Goal: Information Seeking & Learning: Find specific fact

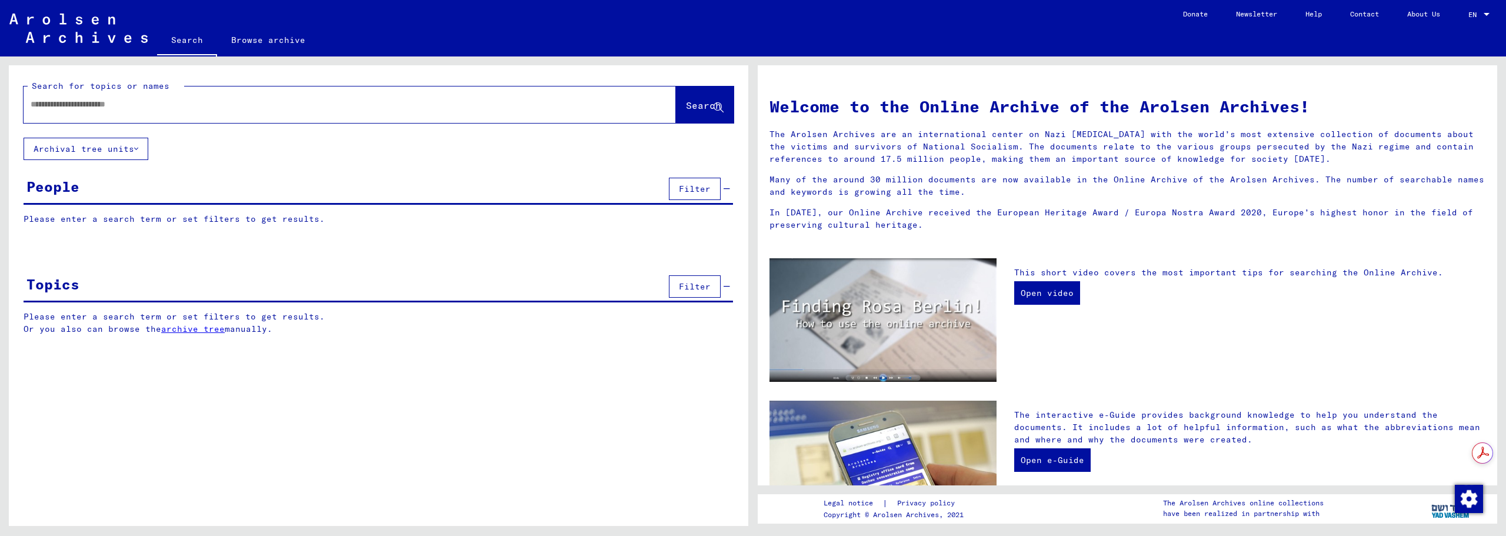
click at [337, 109] on input "text" at bounding box center [336, 104] width 610 height 12
type input "******"
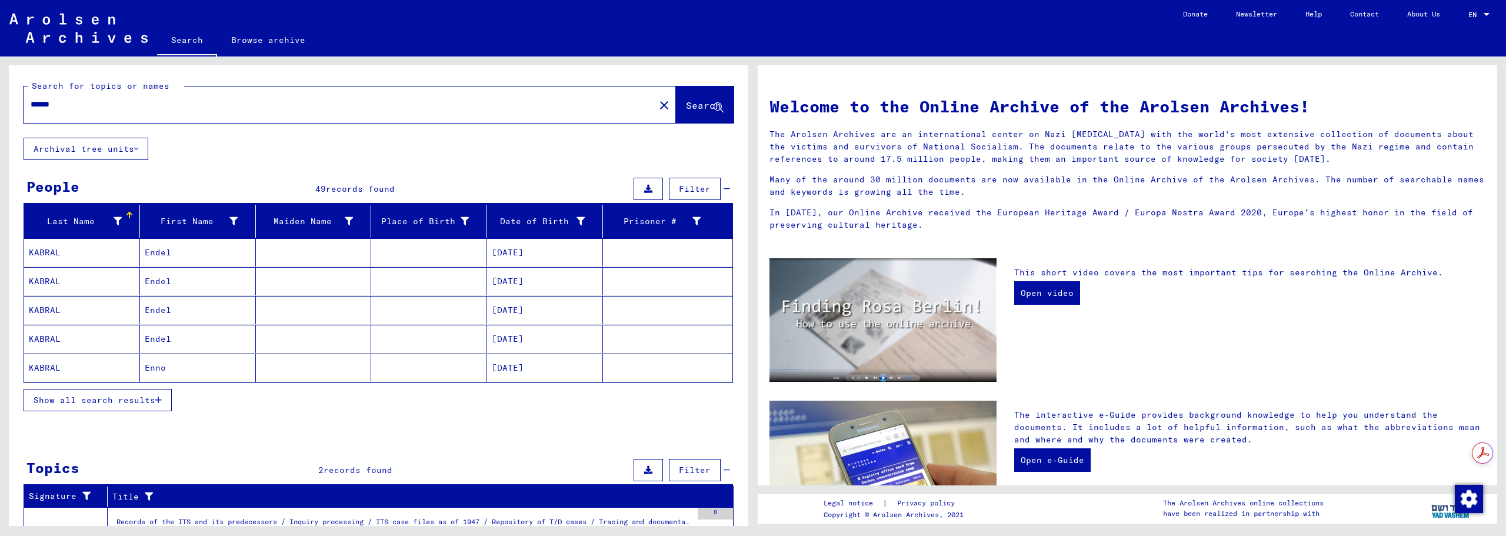
click at [171, 257] on mat-cell "Endel" at bounding box center [198, 252] width 116 height 28
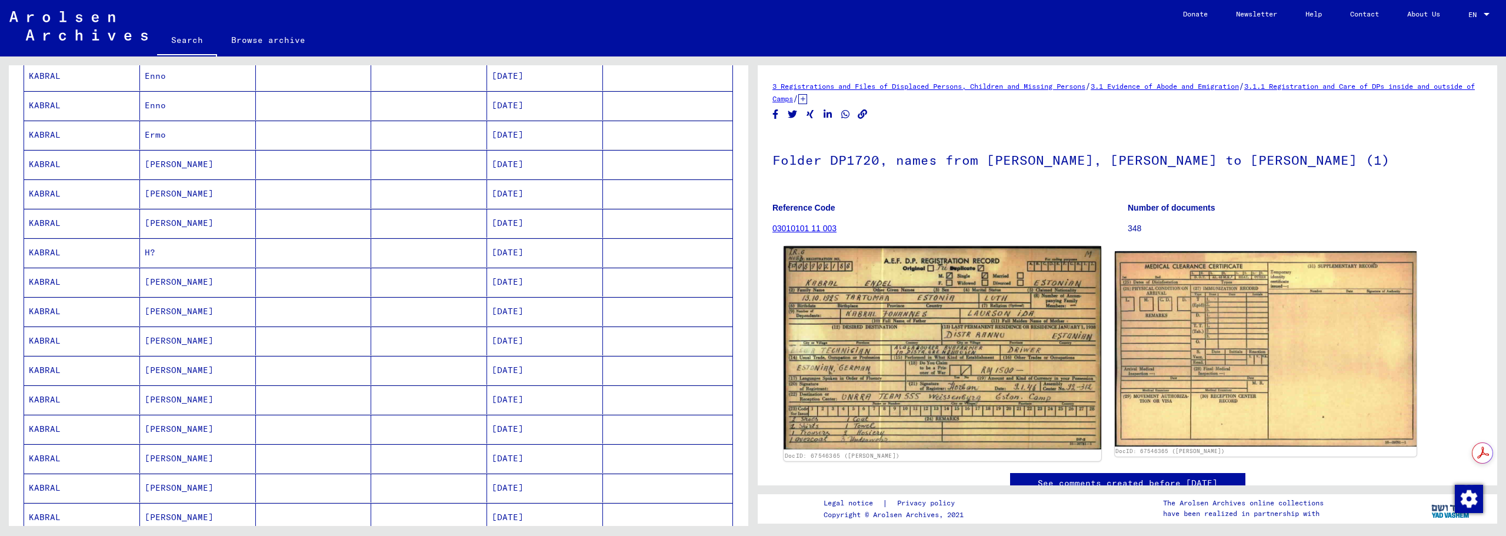
click at [853, 323] on img at bounding box center [942, 349] width 317 height 204
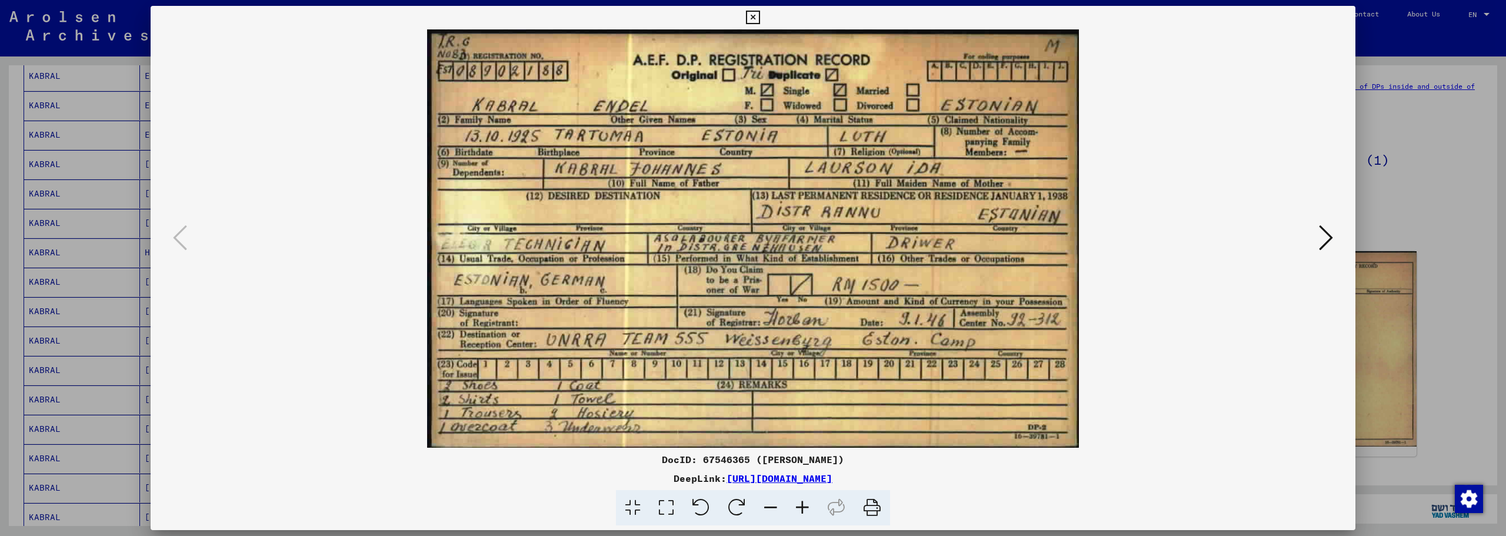
click at [751, 11] on icon at bounding box center [753, 18] width 14 height 14
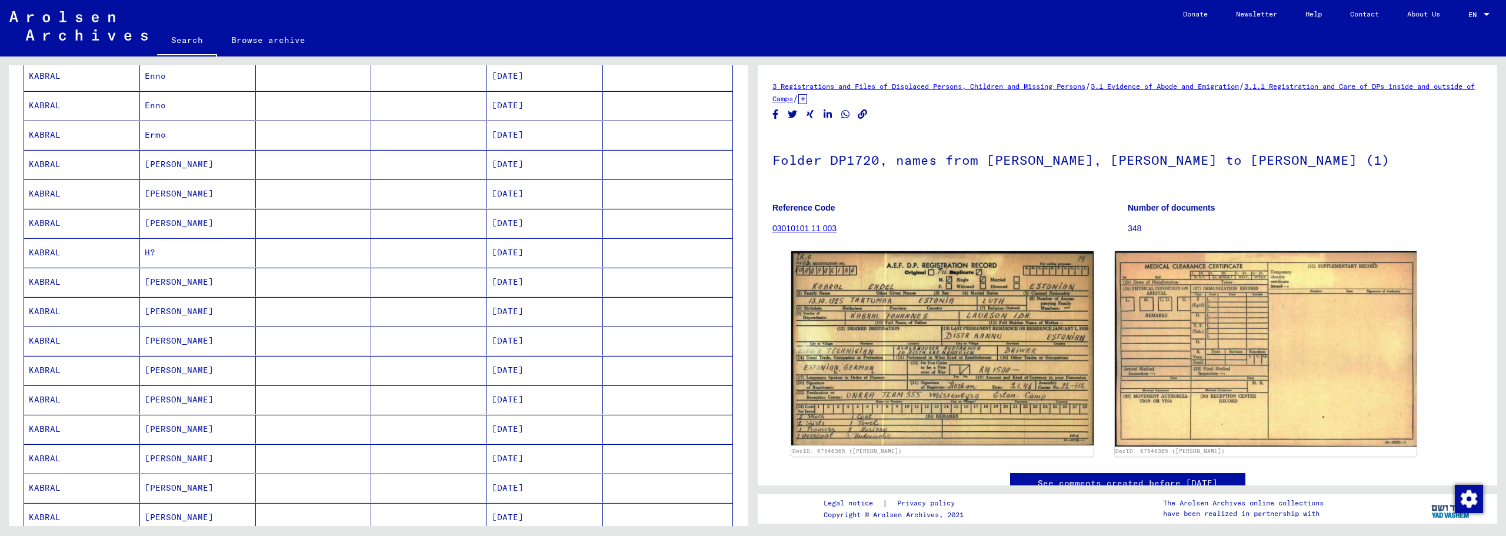
click at [95, 282] on mat-cell "KABRAL" at bounding box center [82, 282] width 116 height 29
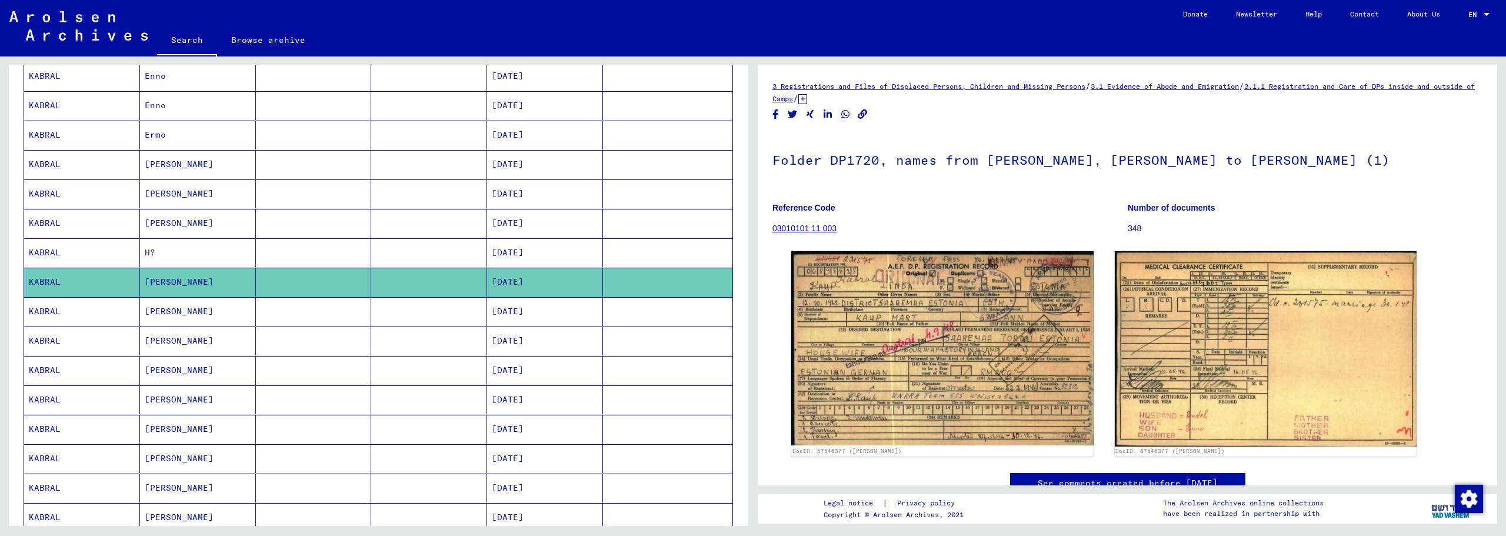
click at [86, 250] on mat-cell "KABRAL" at bounding box center [82, 252] width 116 height 29
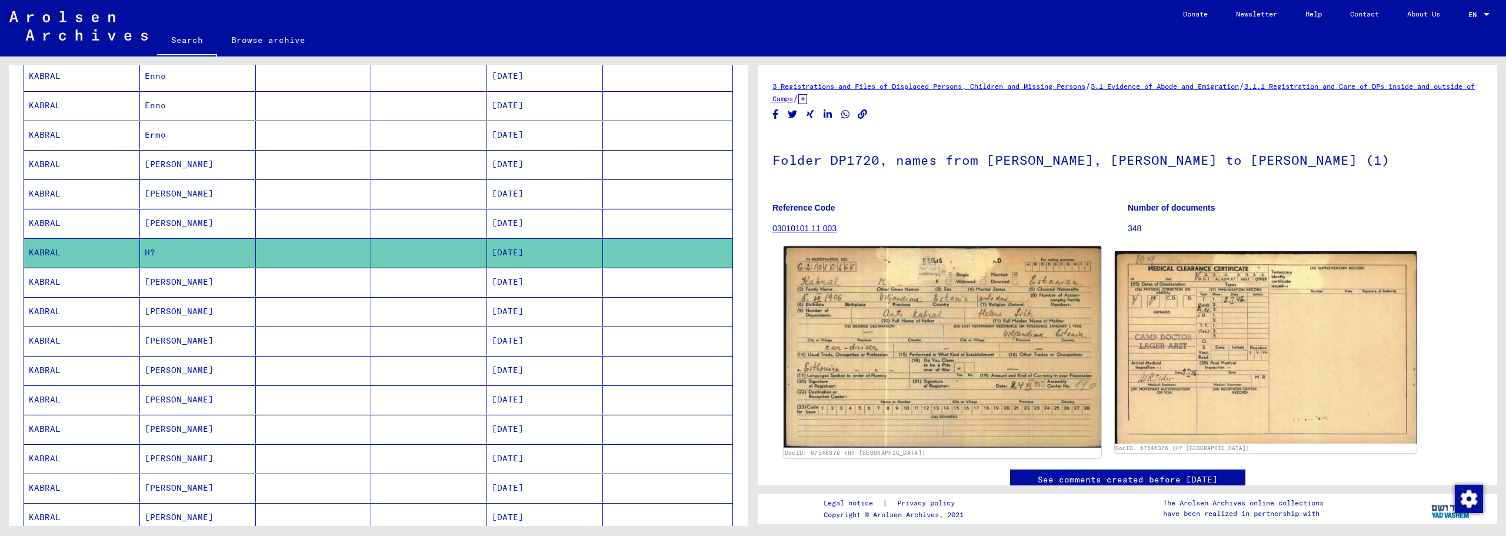
click at [902, 315] on img at bounding box center [942, 348] width 317 height 202
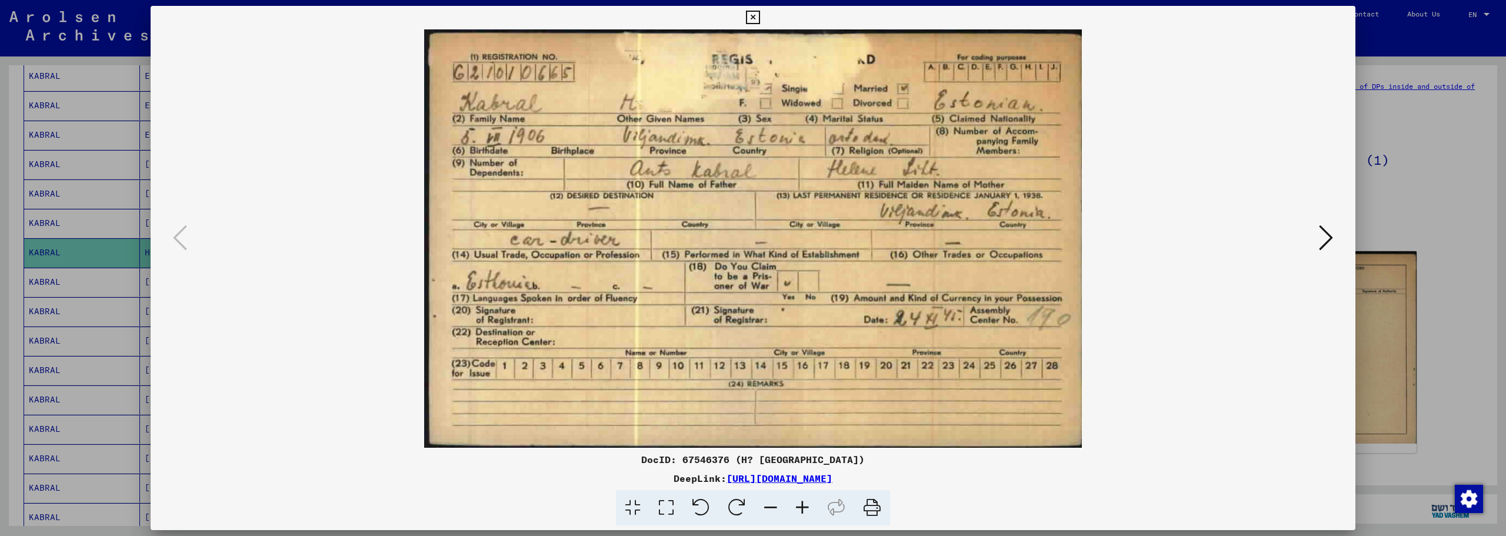
click at [753, 19] on icon at bounding box center [753, 18] width 14 height 14
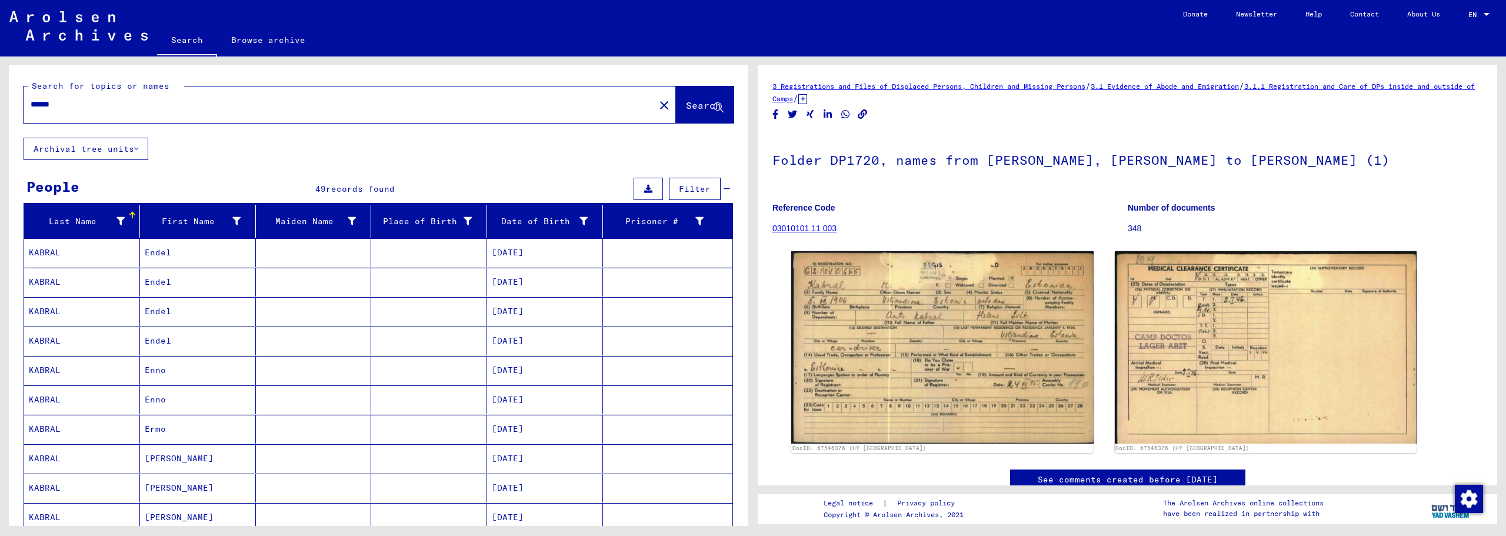
scroll to position [392, 0]
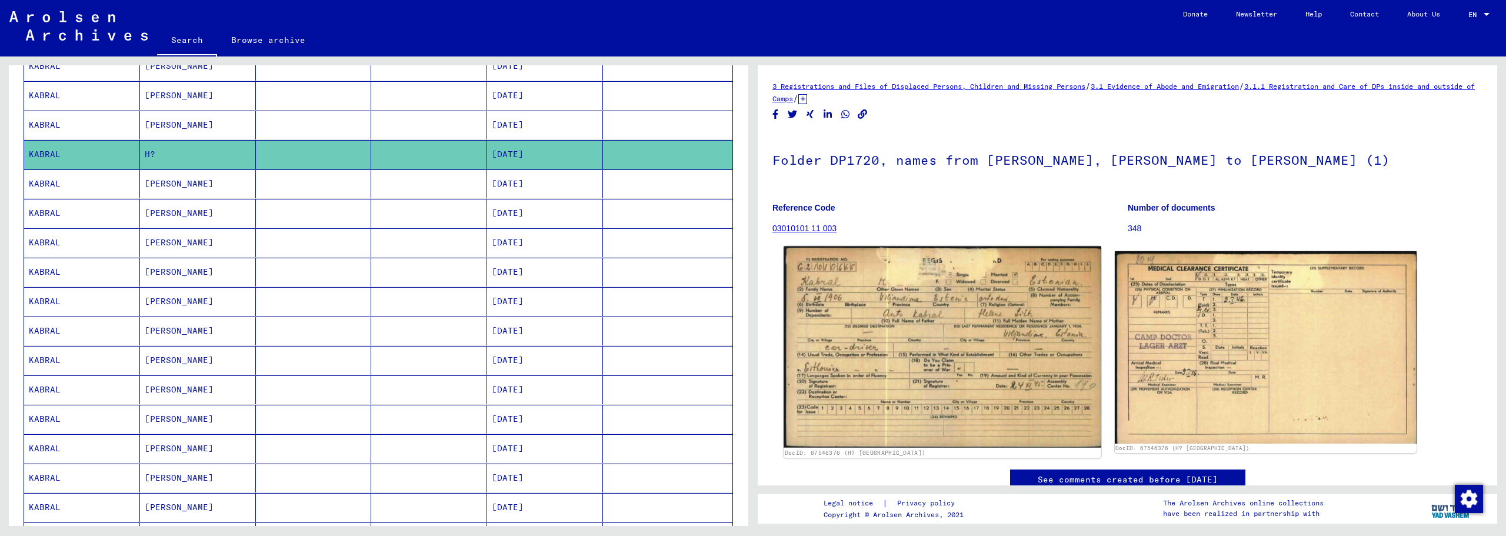
click at [910, 377] on img at bounding box center [942, 348] width 317 height 202
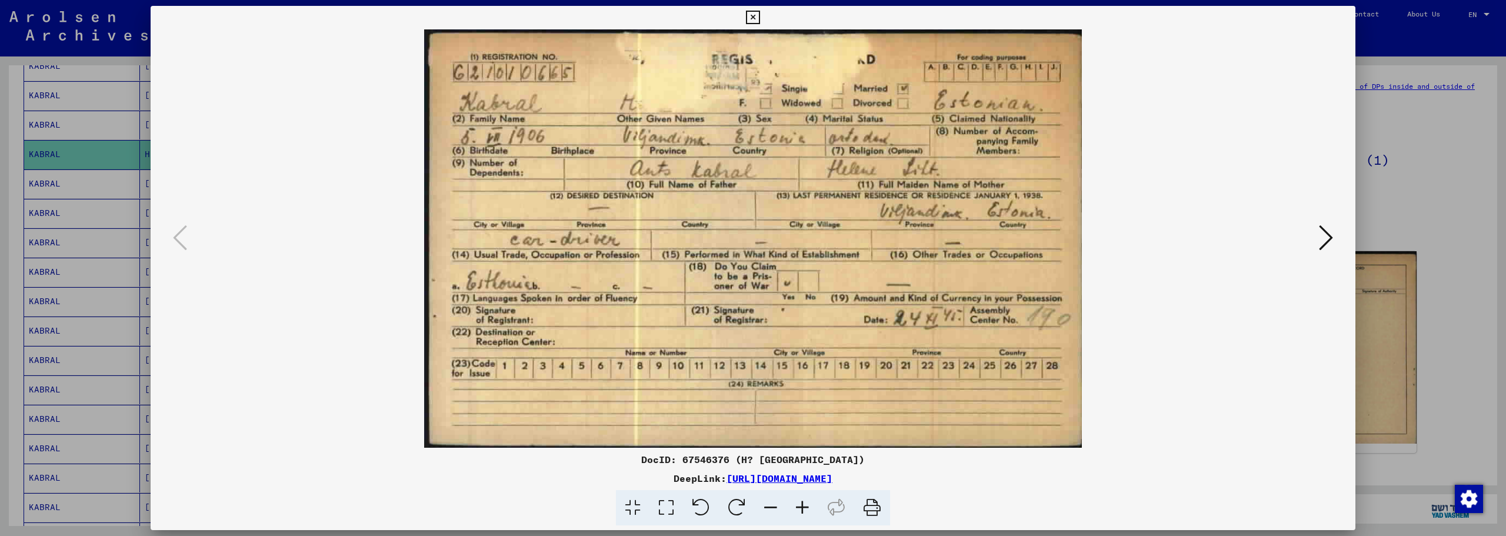
click at [754, 17] on icon at bounding box center [753, 18] width 14 height 14
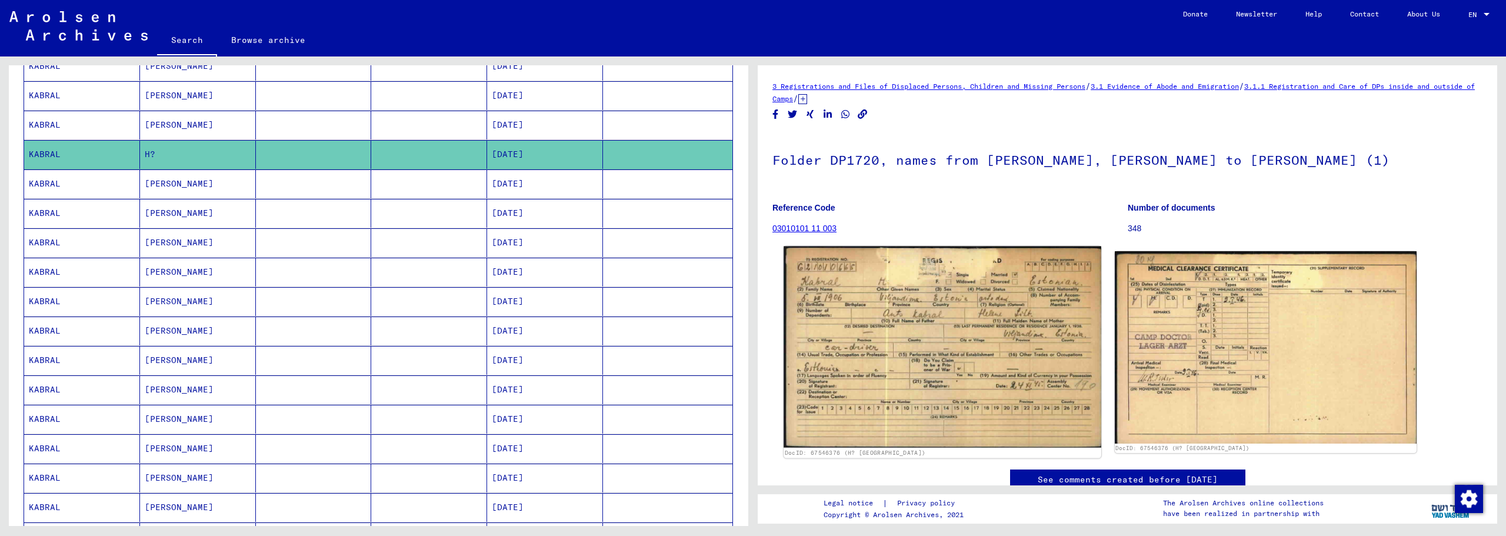
click at [903, 311] on img at bounding box center [942, 348] width 317 height 202
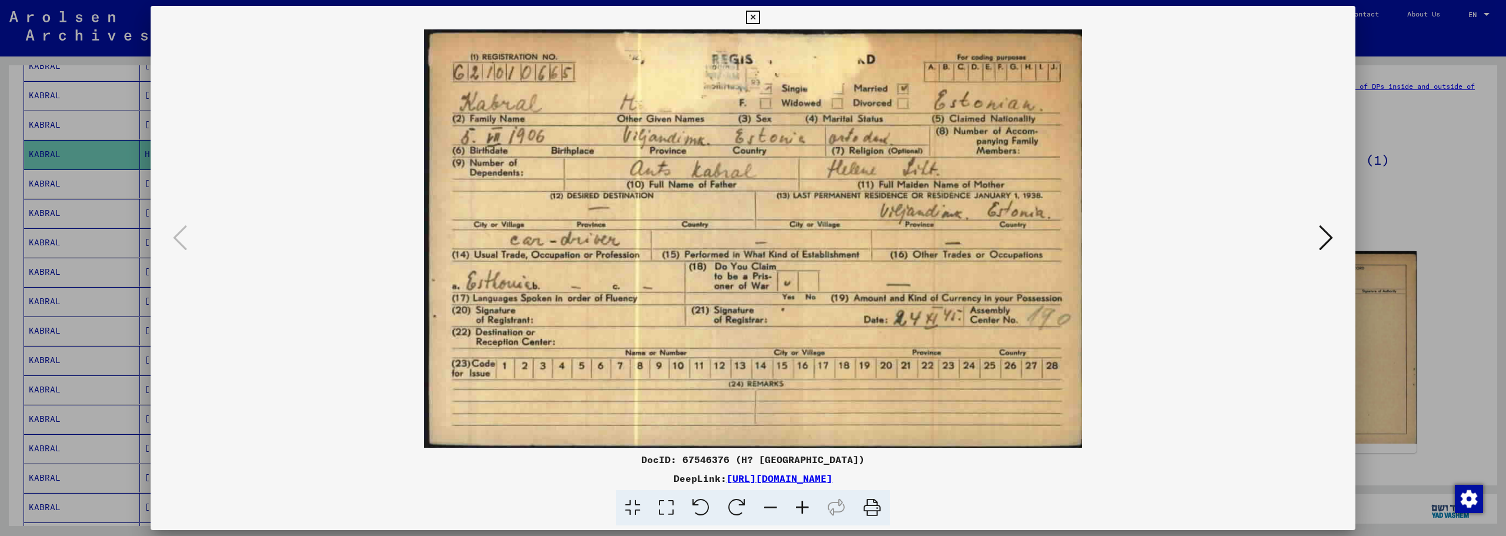
click at [757, 11] on icon at bounding box center [753, 18] width 14 height 14
